Goal: Find specific page/section: Find specific page/section

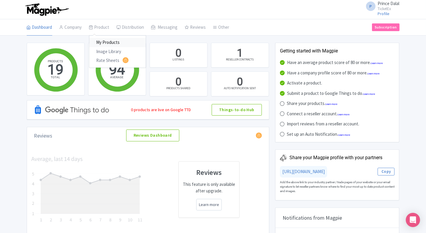
click at [101, 39] on link "My Products" at bounding box center [117, 42] width 56 height 9
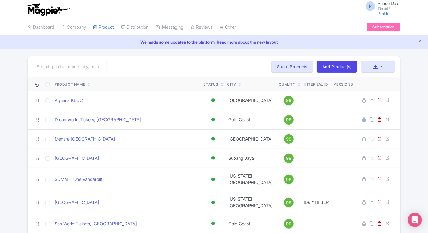
click at [254, 39] on link "We made some updates to the platform. Read more about the new layout" at bounding box center [214, 42] width 421 height 6
click at [62, 62] on input "search" at bounding box center [70, 66] width 74 height 11
type input "[GEOGRAPHIC_DATA]"
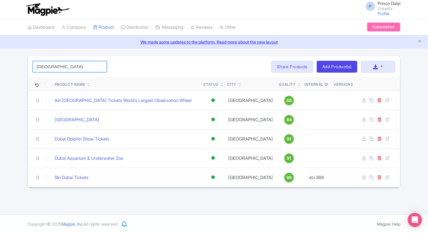
click at [101, 66] on input "dubai" at bounding box center [70, 66] width 74 height 11
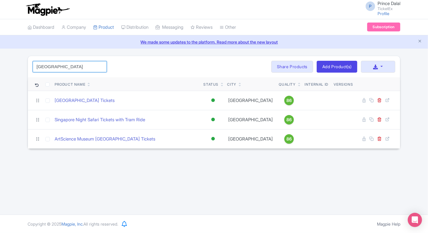
type input "singapore"
click at [50, 24] on link "Dashboard" at bounding box center [41, 27] width 27 height 16
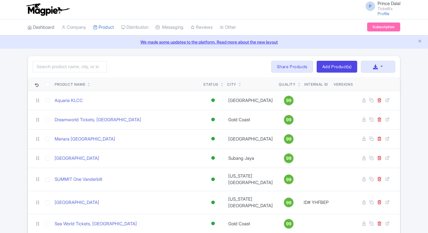
click at [42, 24] on link "Dashboard" at bounding box center [41, 27] width 27 height 16
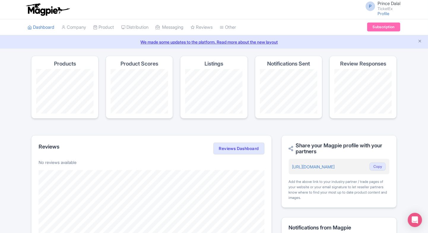
click at [8, 107] on div "Magpie recommends Respond to more reviews You currently have unresponded review…" at bounding box center [214, 236] width 428 height 360
click at [419, 39] on icon "Close announcement" at bounding box center [420, 41] width 4 height 4
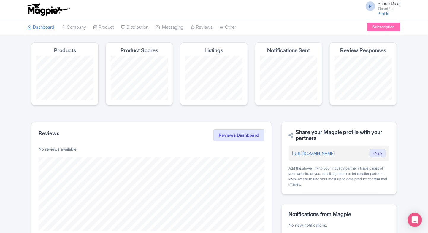
click at [419, 39] on div "P Prince Dalal TicketEx Profile Users Settings Sign out Dashboard Company Produ…" at bounding box center [214, 205] width 428 height 410
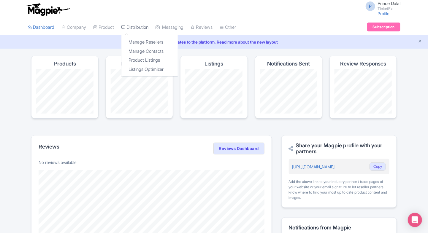
click at [128, 24] on link "Distribution" at bounding box center [134, 27] width 27 height 16
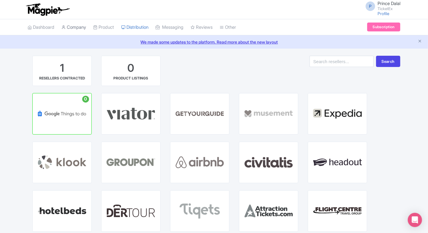
click at [72, 29] on link "Company" at bounding box center [73, 27] width 25 height 16
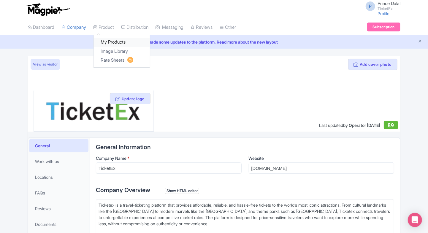
click at [108, 42] on link "My Products" at bounding box center [122, 42] width 56 height 9
